Goal: Information Seeking & Learning: Check status

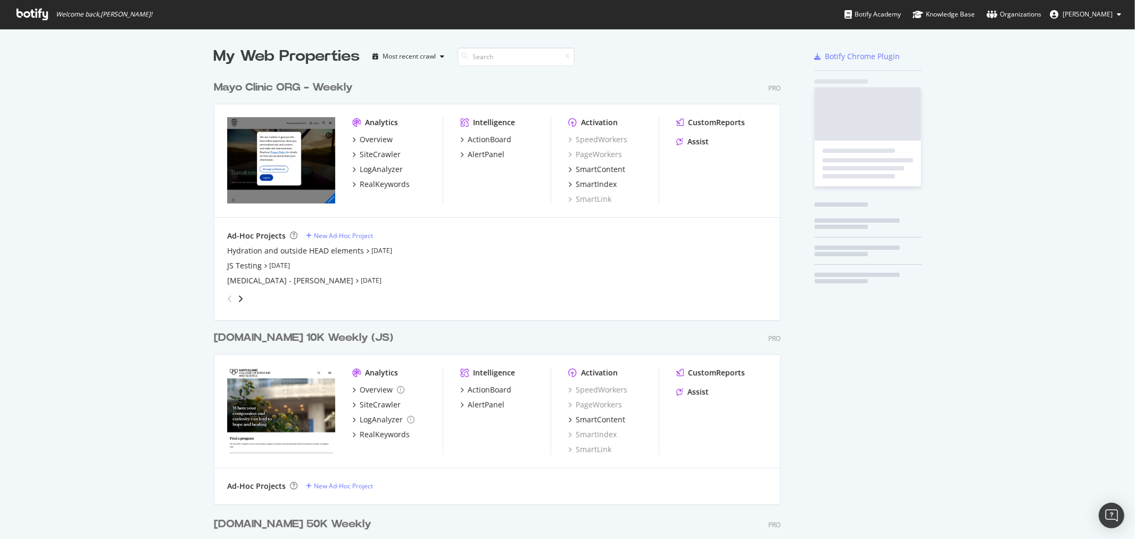
scroll to position [1512, 566]
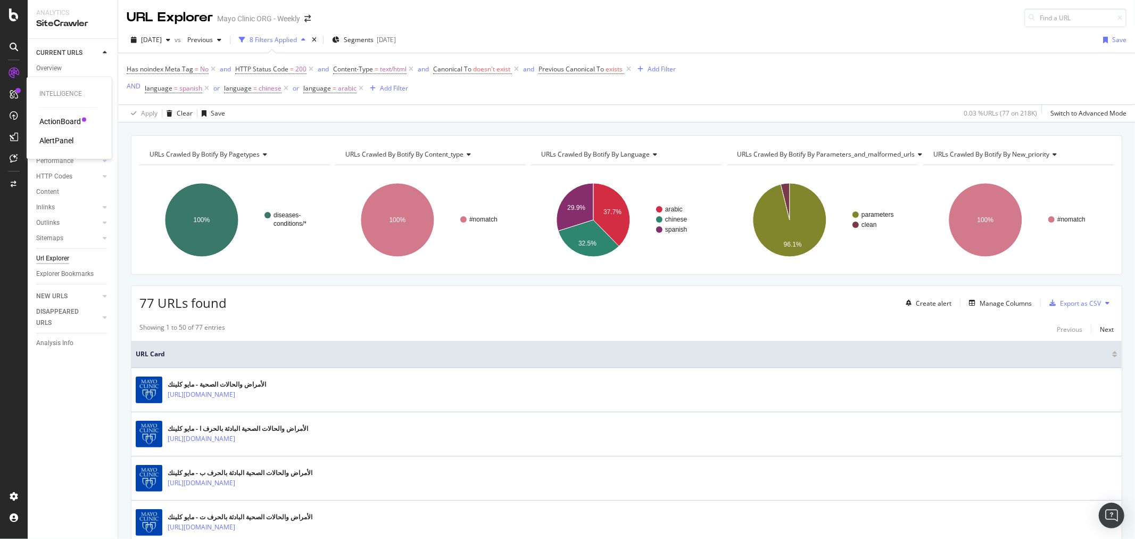
click at [60, 140] on div "AlertPanel" at bounding box center [56, 141] width 34 height 11
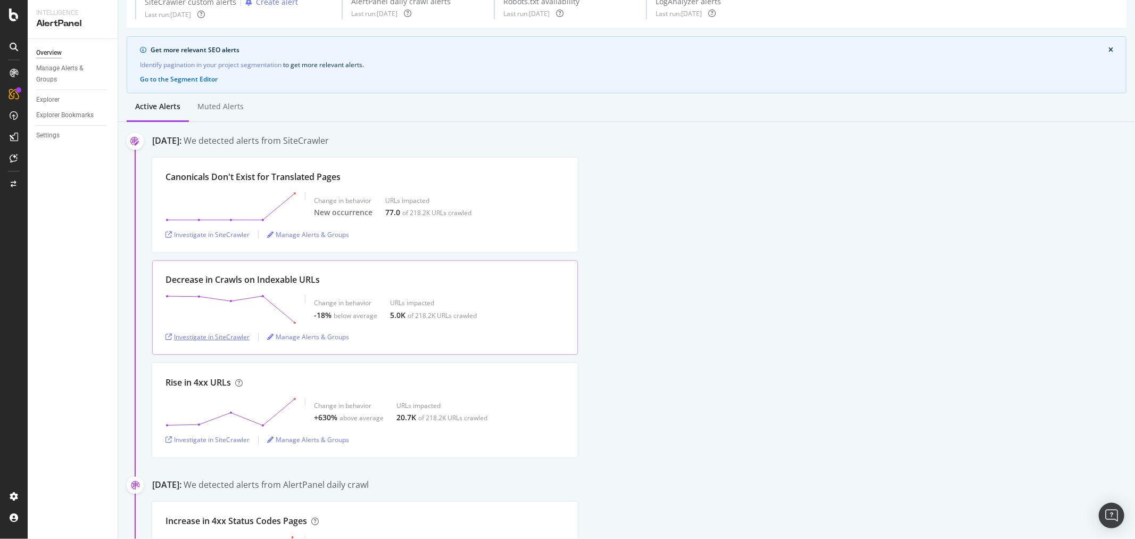
scroll to position [118, 0]
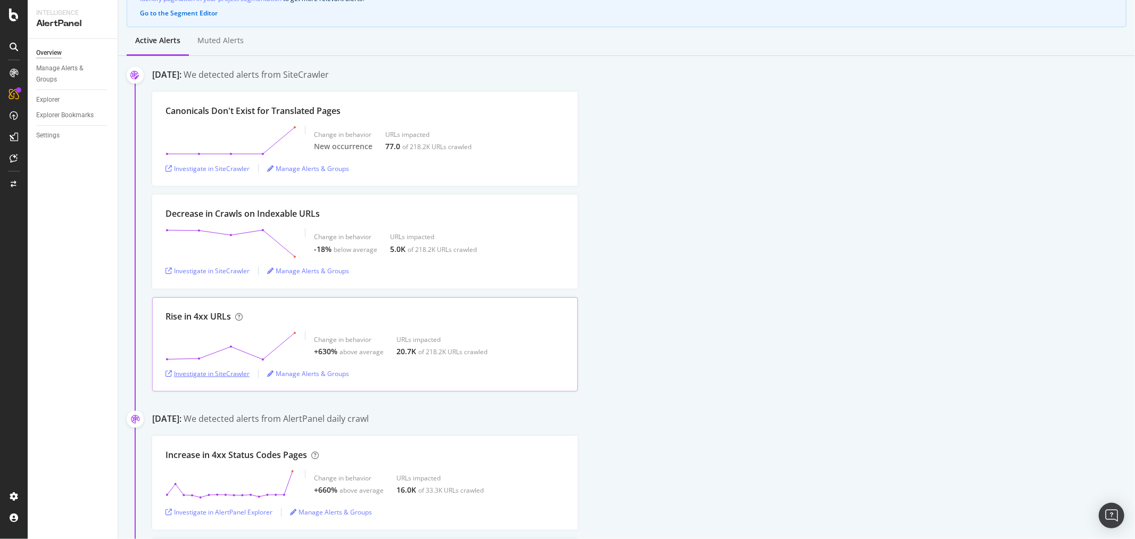
click at [228, 374] on div "Investigate in SiteCrawler" at bounding box center [207, 373] width 84 height 9
click at [349, 347] on div "above average" at bounding box center [361, 351] width 44 height 9
click at [239, 313] on icon at bounding box center [238, 316] width 7 height 7
click at [61, 123] on div "ActionBoard" at bounding box center [60, 122] width 42 height 11
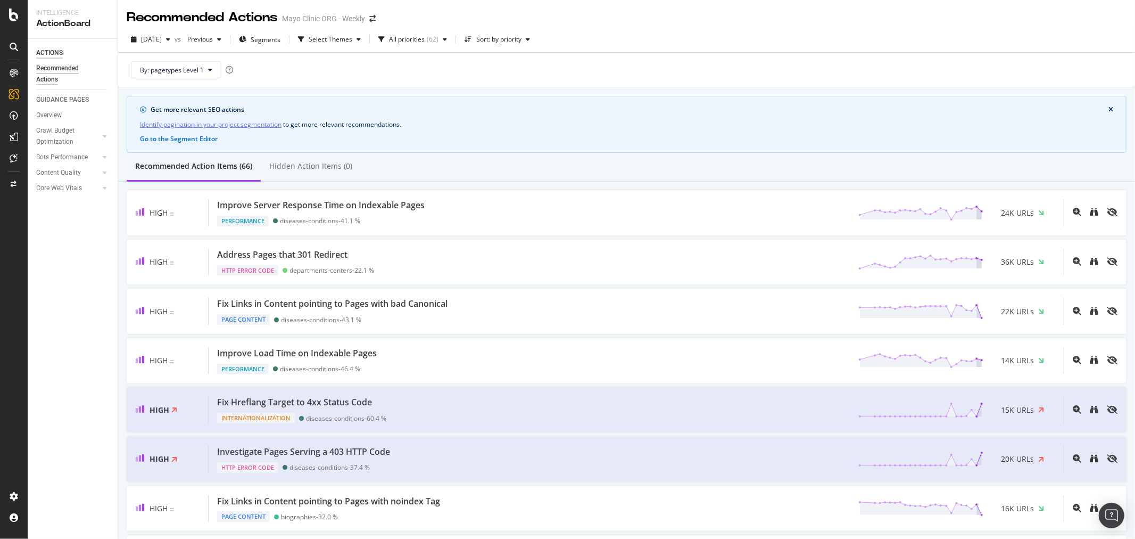
click at [48, 48] on div "ACTIONS" at bounding box center [49, 52] width 27 height 11
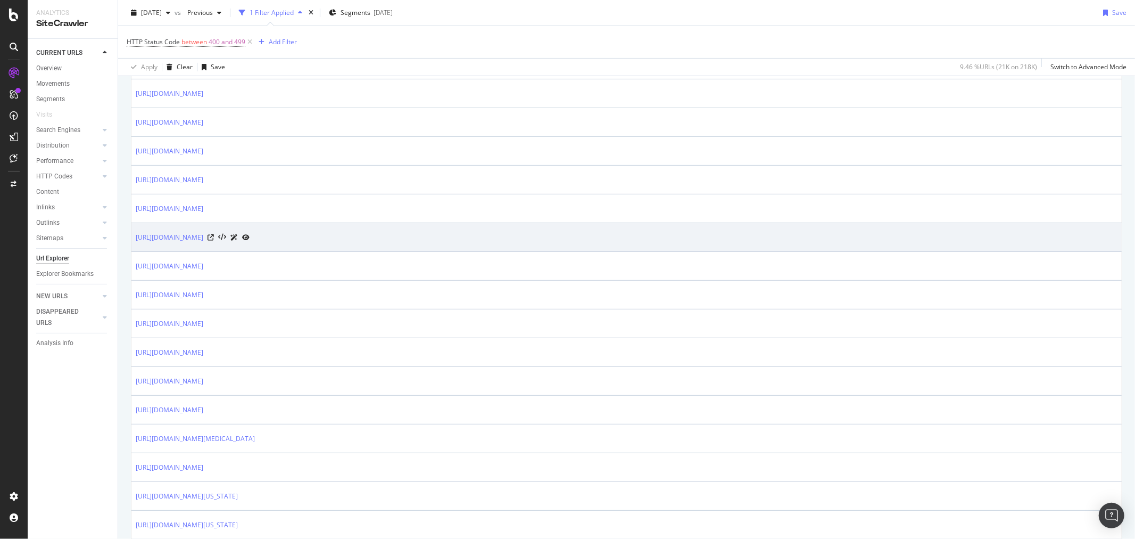
scroll to position [413, 0]
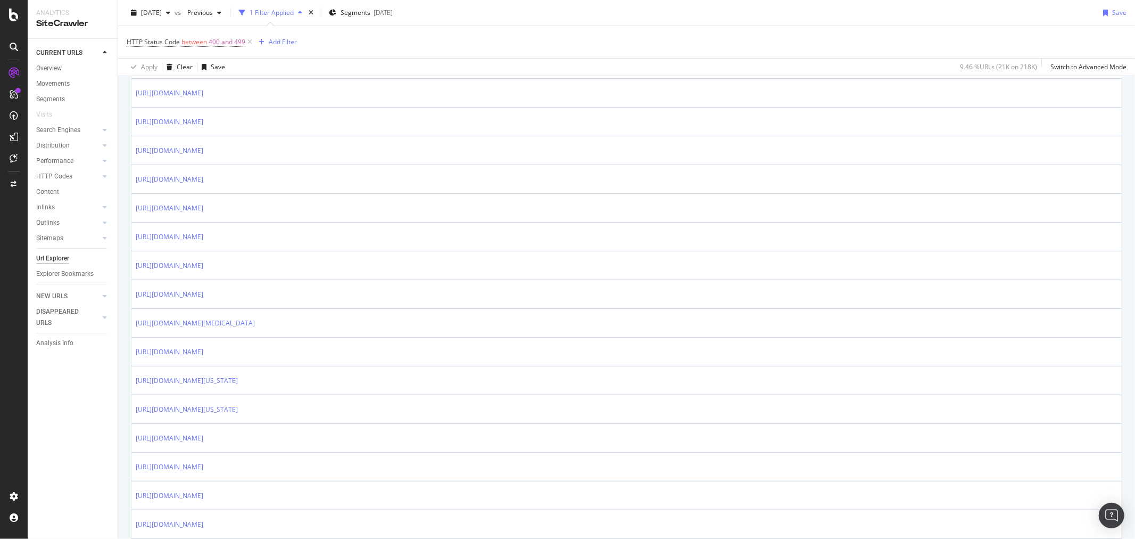
click at [62, 183] on div "HTTP Codes" at bounding box center [76, 176] width 81 height 15
click at [62, 178] on div "HTTP Codes" at bounding box center [54, 176] width 36 height 11
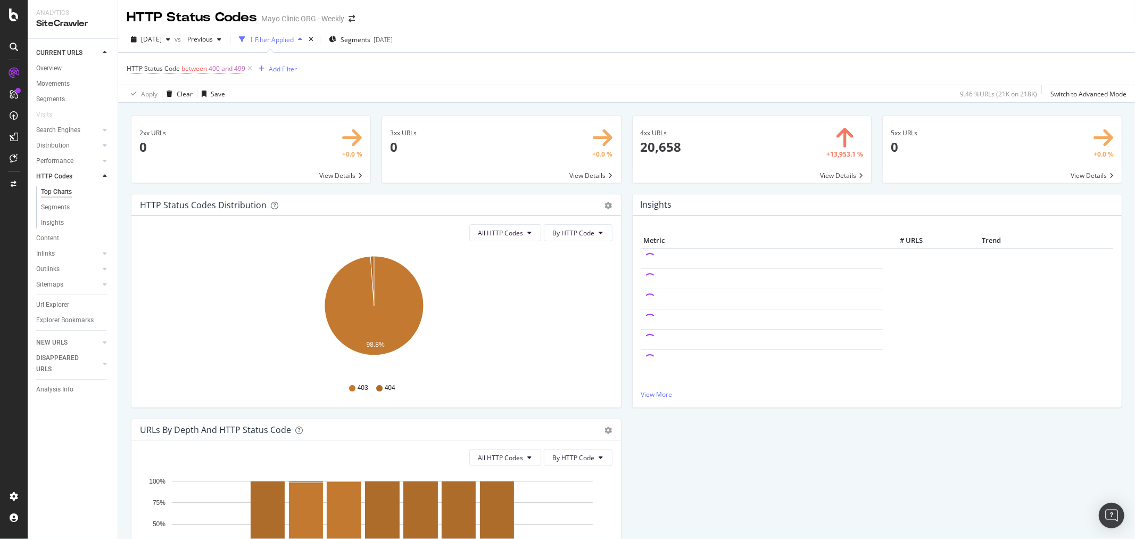
click at [242, 67] on span "400 and 499" at bounding box center [227, 68] width 37 height 15
click at [401, 66] on div "HTTP Status Code between 400 and 499 Add Filter" at bounding box center [627, 69] width 1000 height 32
click at [250, 68] on icon at bounding box center [249, 68] width 9 height 11
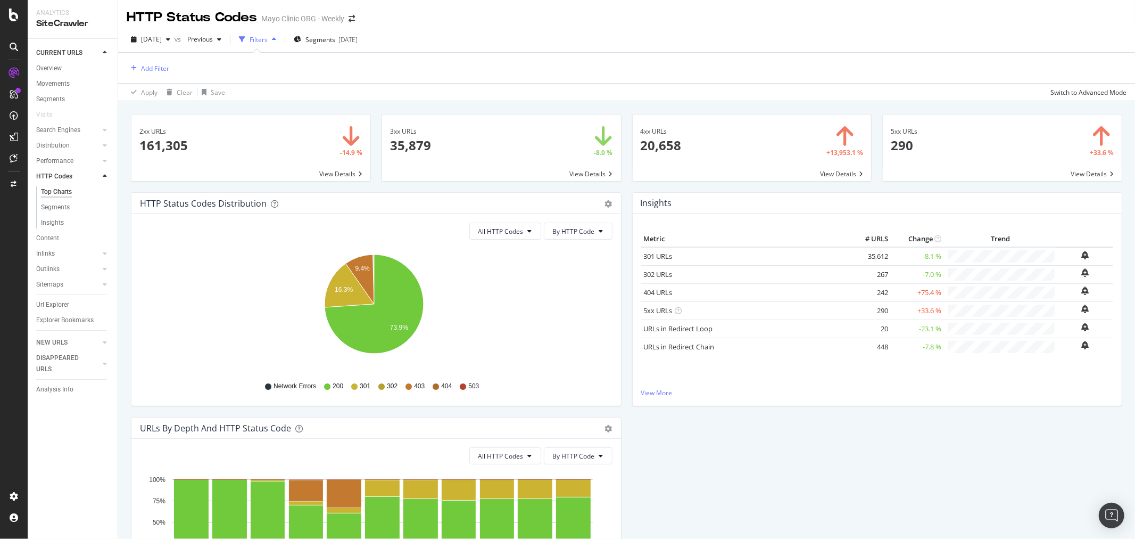
click at [843, 172] on span at bounding box center [752, 147] width 239 height 67
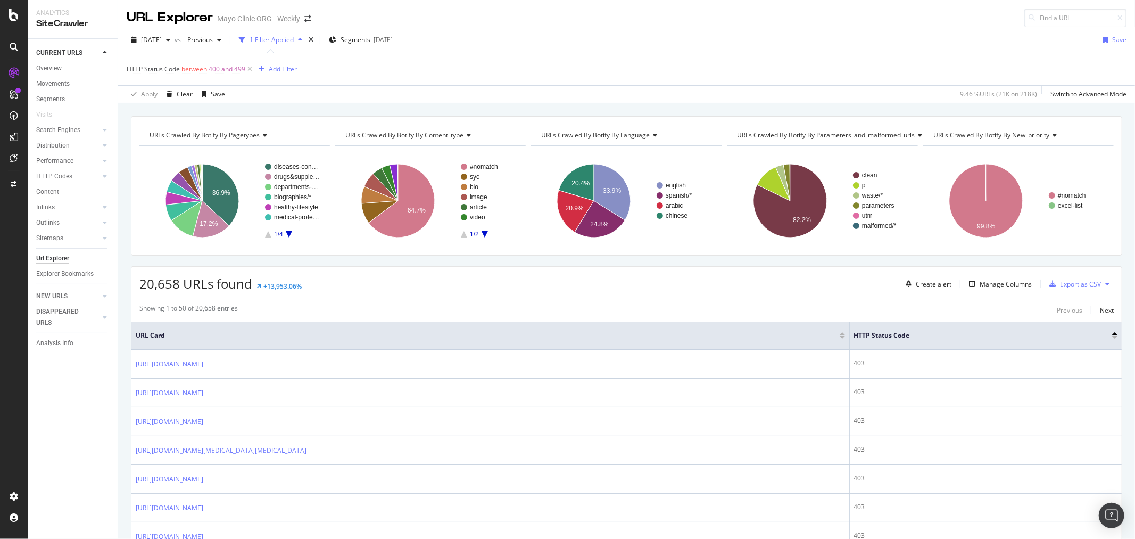
click at [981, 134] on span "URLs Crawled By Botify By new_priority" at bounding box center [991, 134] width 117 height 9
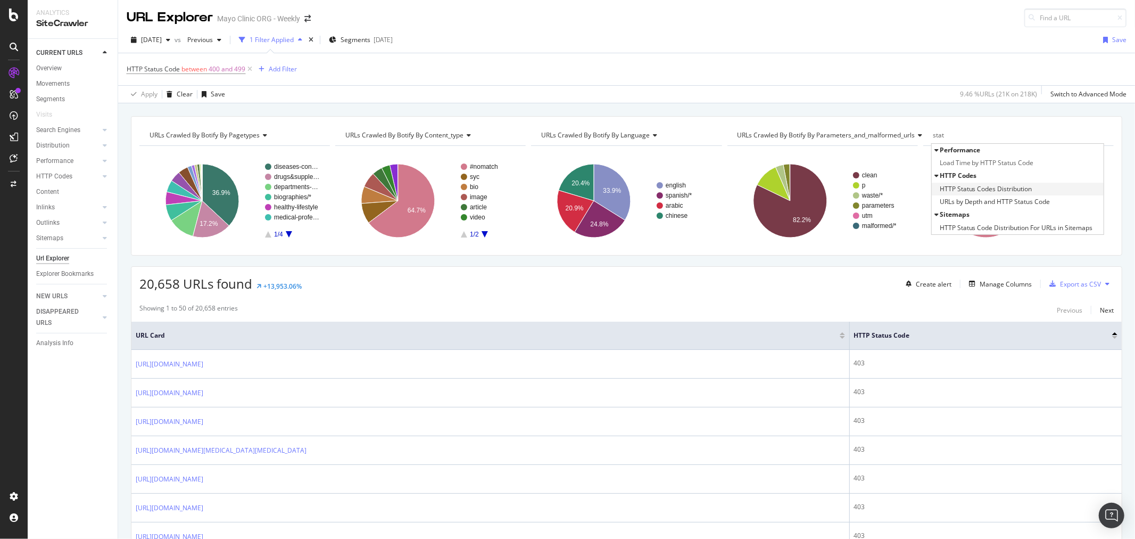
type input "stat"
click at [981, 190] on span "HTTP Status Codes Distribution" at bounding box center [986, 189] width 93 height 11
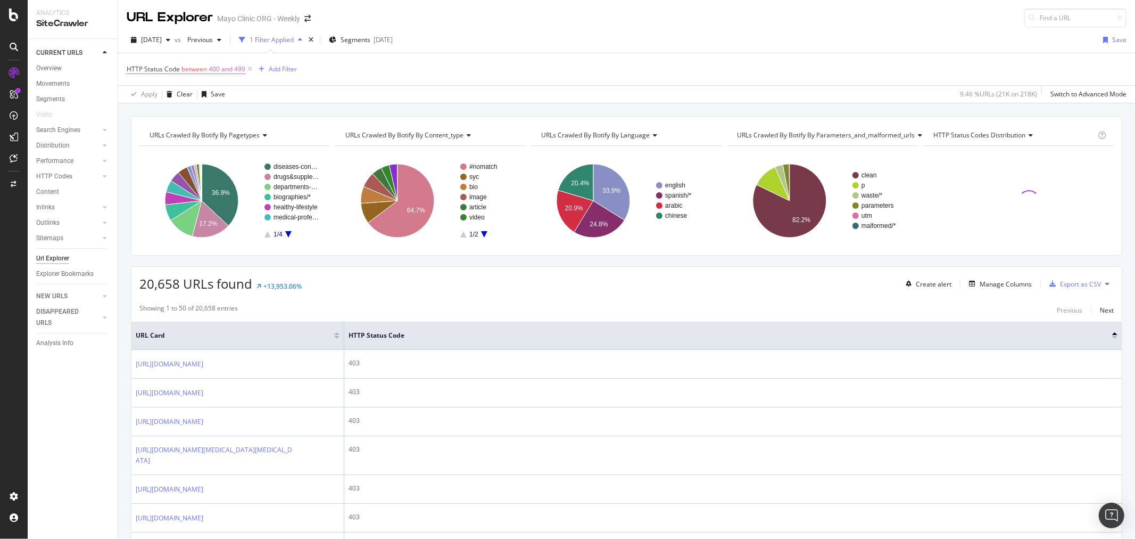
click at [790, 75] on div "HTTP Status Code between 400 and 499 Add Filter" at bounding box center [627, 69] width 1000 height 32
click at [984, 130] on span "HTTP Status Codes Distribution" at bounding box center [979, 134] width 93 height 9
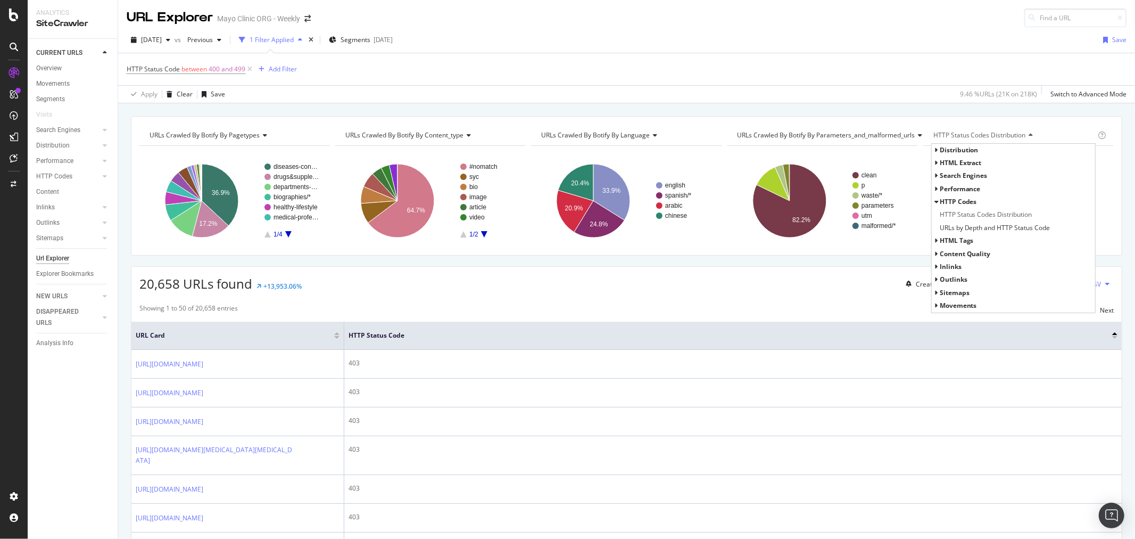
click at [890, 44] on div "2025 Aug. 13th vs Previous 1 Filter Applied Segments 2025-08-07 Save" at bounding box center [626, 41] width 1017 height 21
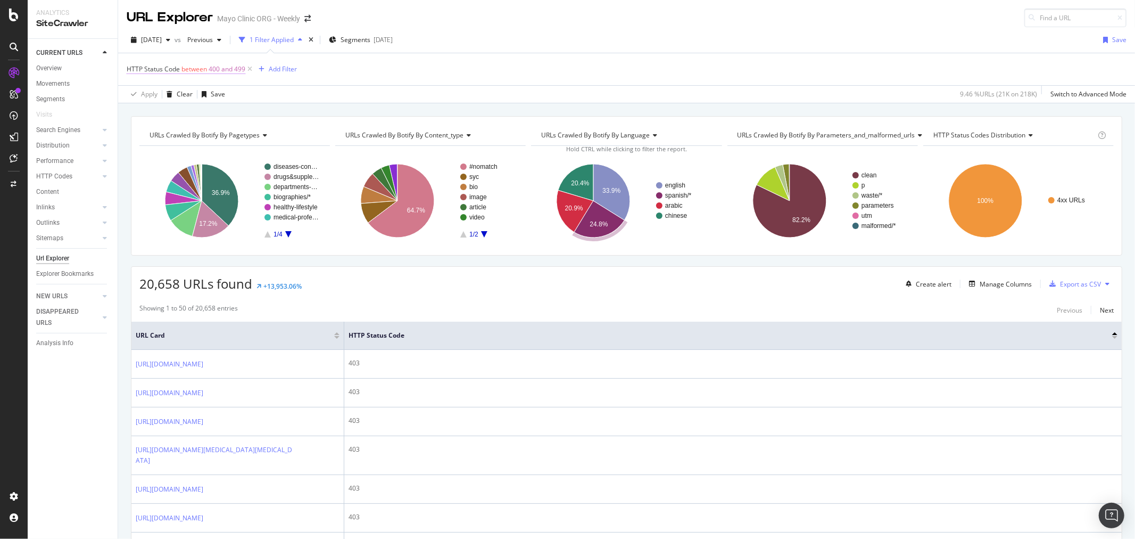
click at [219, 69] on span "400 and 499" at bounding box center [227, 69] width 37 height 15
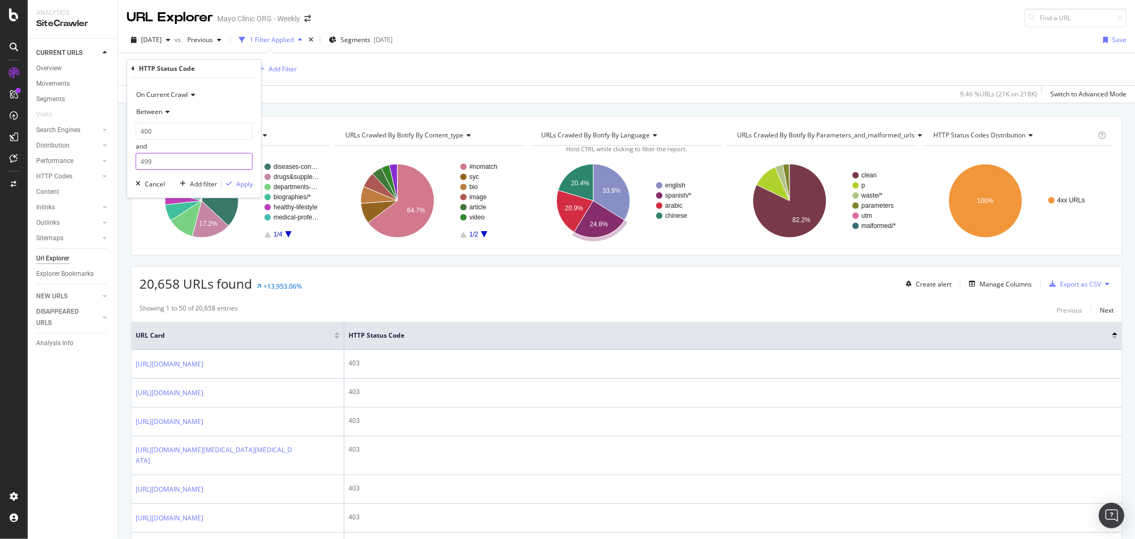
click at [162, 163] on input "499" at bounding box center [194, 161] width 117 height 17
type input "403"
click at [231, 185] on icon "button" at bounding box center [229, 183] width 6 height 6
